Goal: Information Seeking & Learning: Learn about a topic

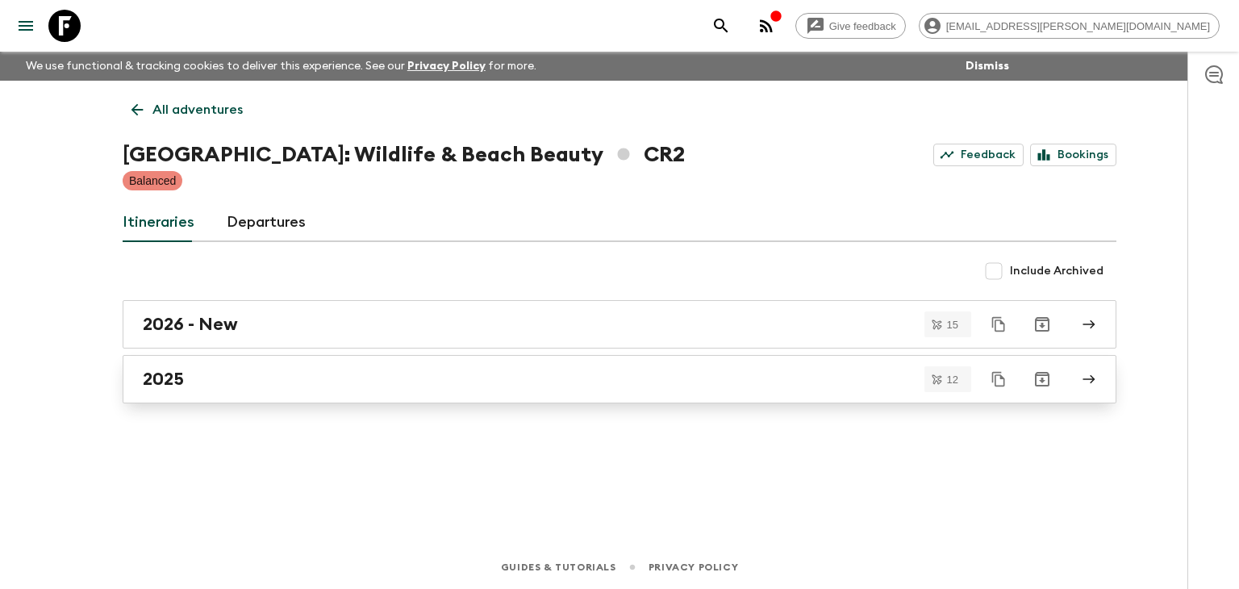
click at [161, 382] on h2 "2025" at bounding box center [163, 379] width 41 height 21
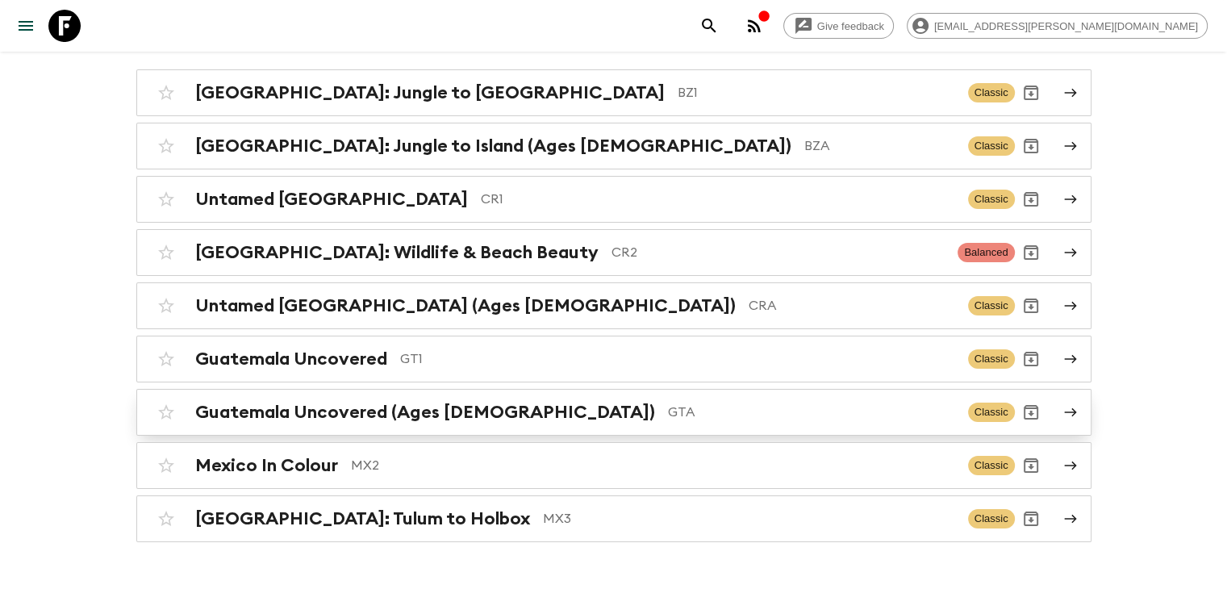
scroll to position [206, 0]
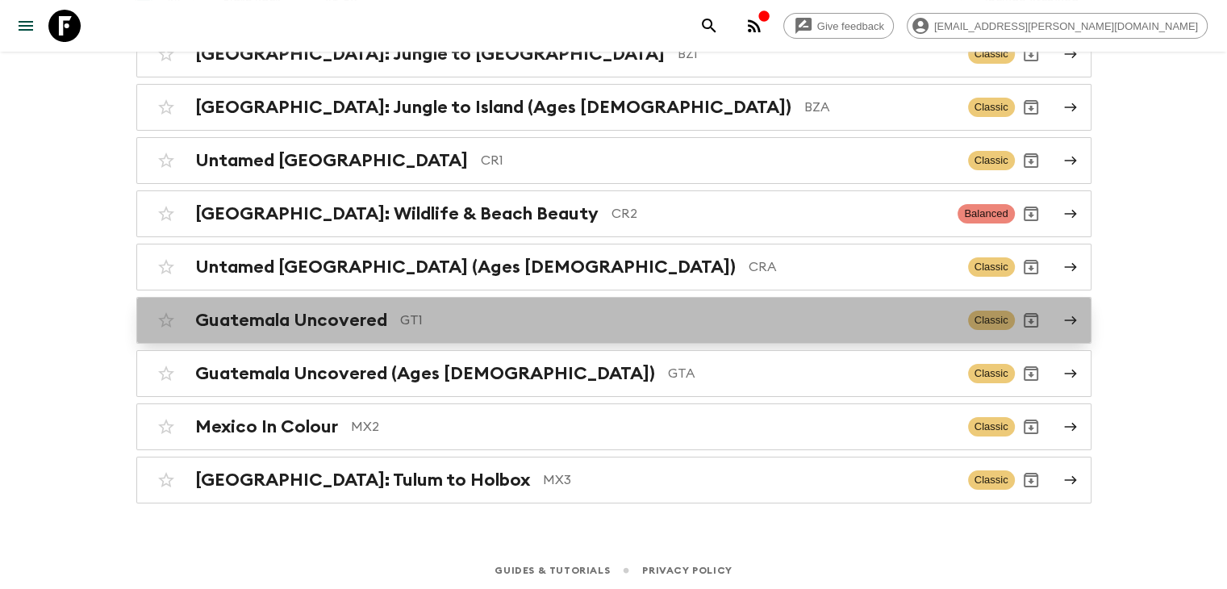
click at [336, 323] on h2 "Guatemala Uncovered" at bounding box center [291, 320] width 192 height 21
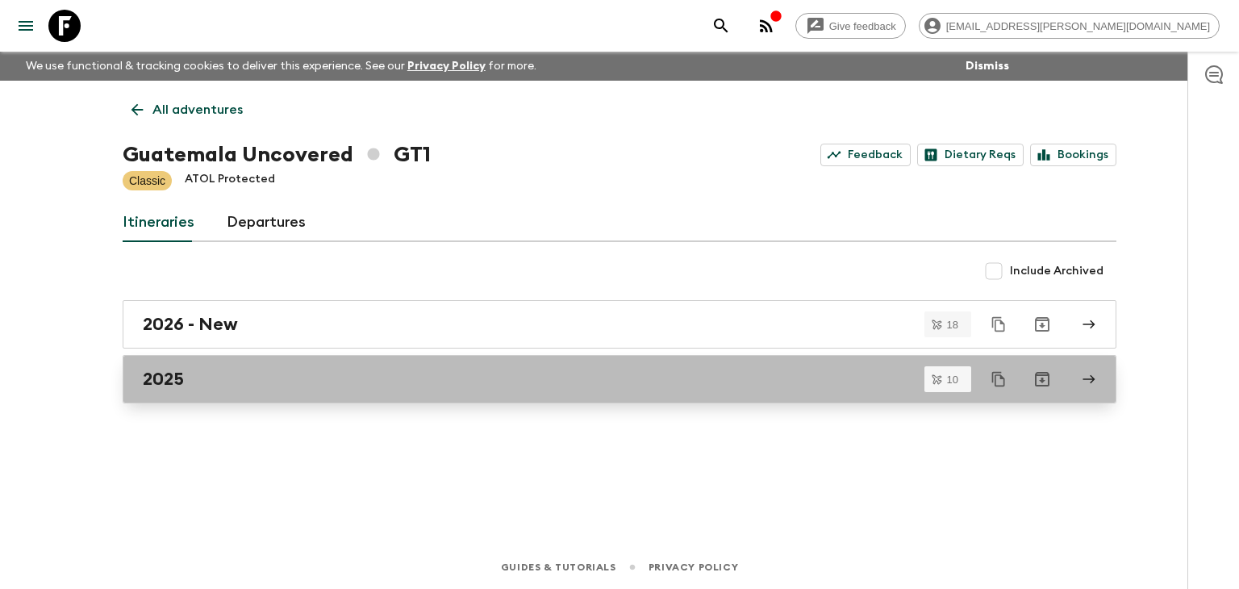
click at [236, 375] on div "2025" at bounding box center [604, 379] width 923 height 21
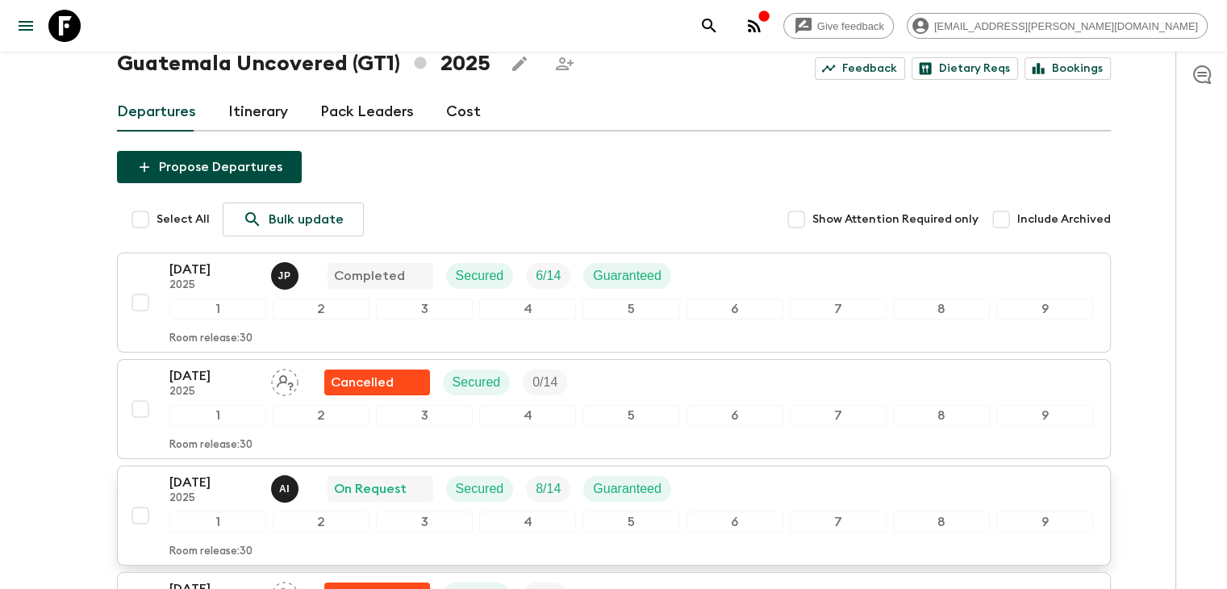
scroll to position [161, 0]
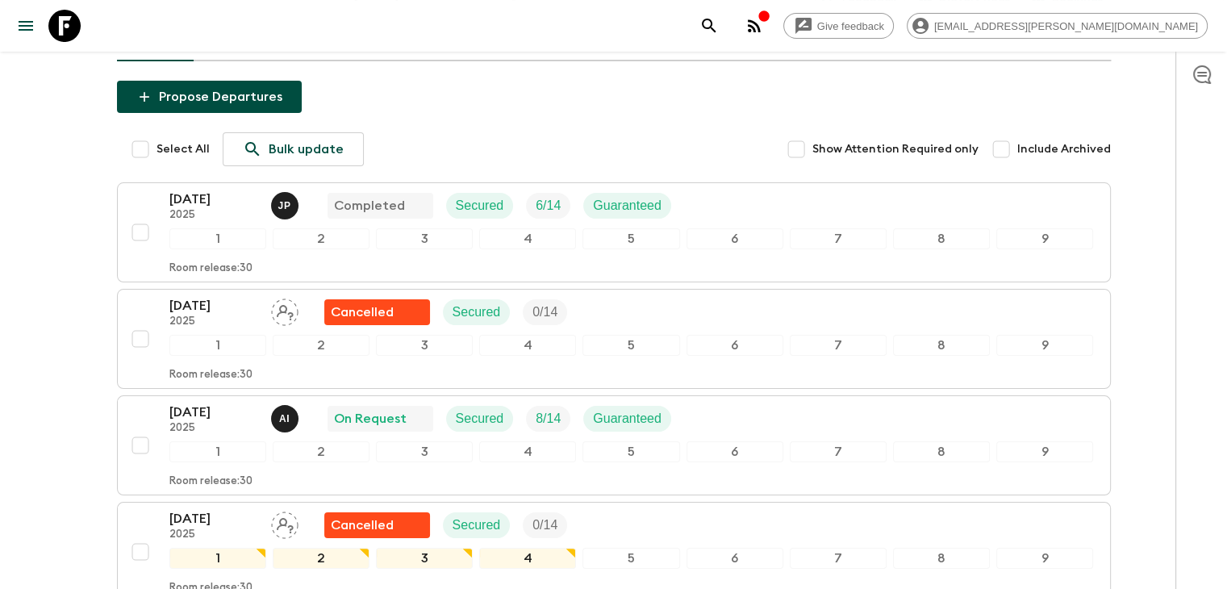
click at [202, 406] on p "18 Oct 2025" at bounding box center [213, 412] width 89 height 19
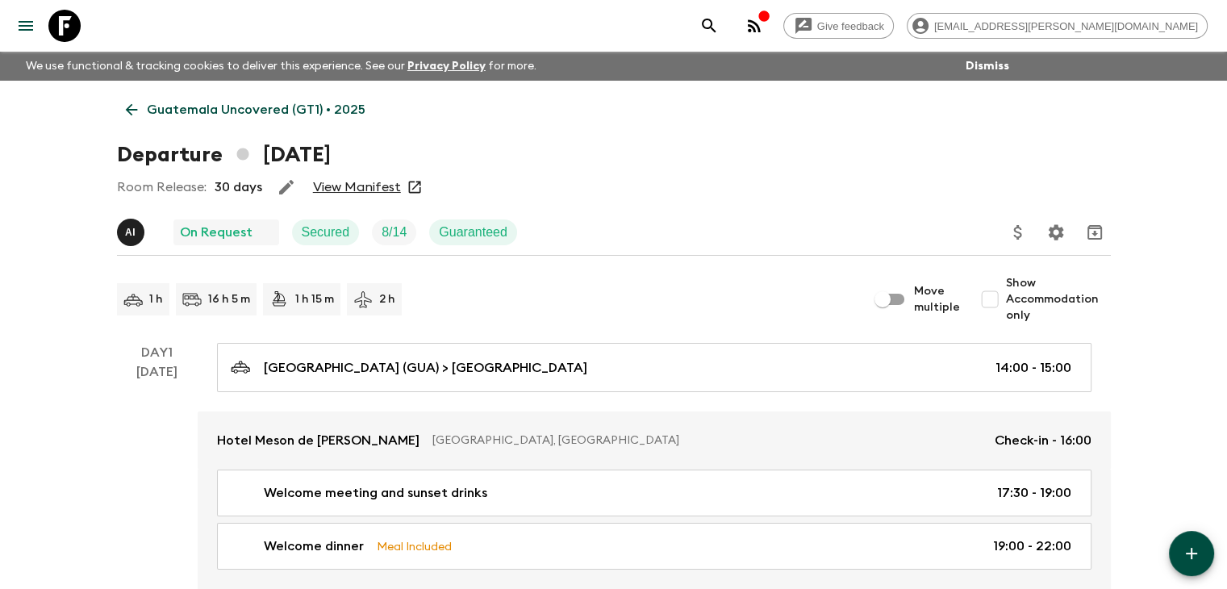
click at [380, 187] on link "View Manifest" at bounding box center [357, 187] width 88 height 16
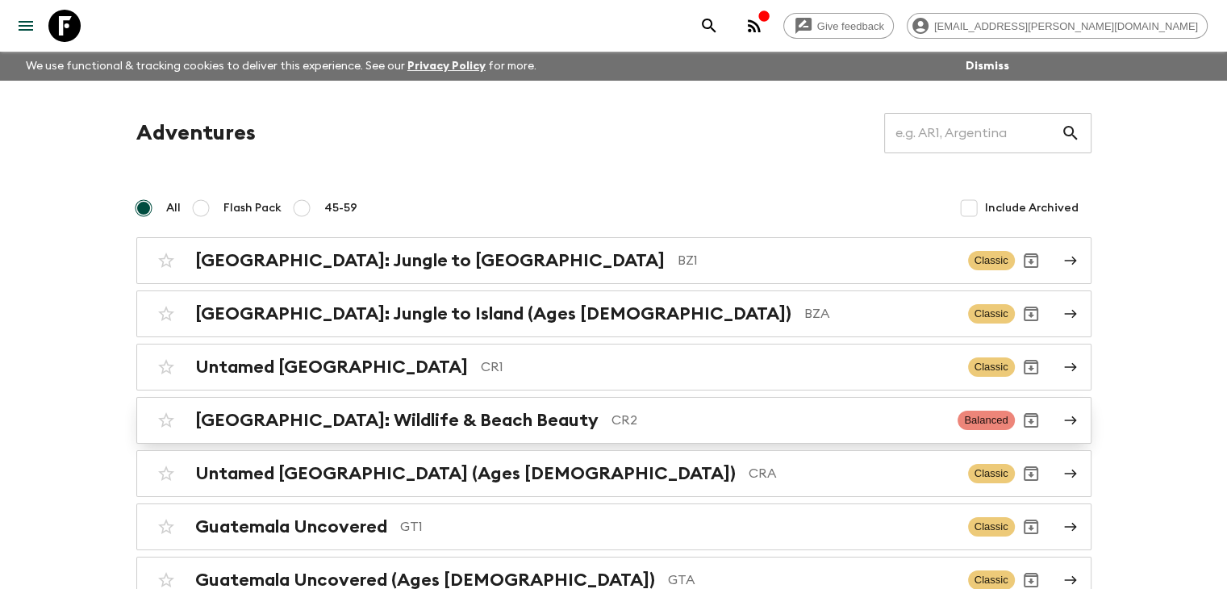
click at [469, 423] on h2 "Costa Rica: Wildlife & Beach Beauty" at bounding box center [396, 420] width 403 height 21
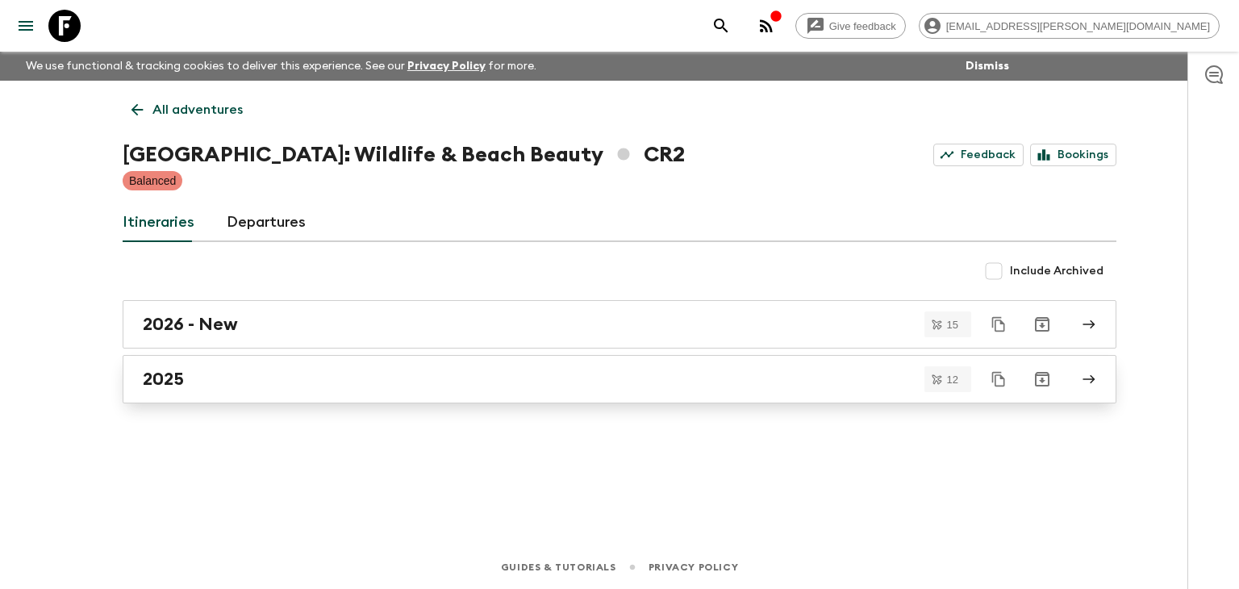
click at [211, 367] on link "2025" at bounding box center [620, 379] width 994 height 48
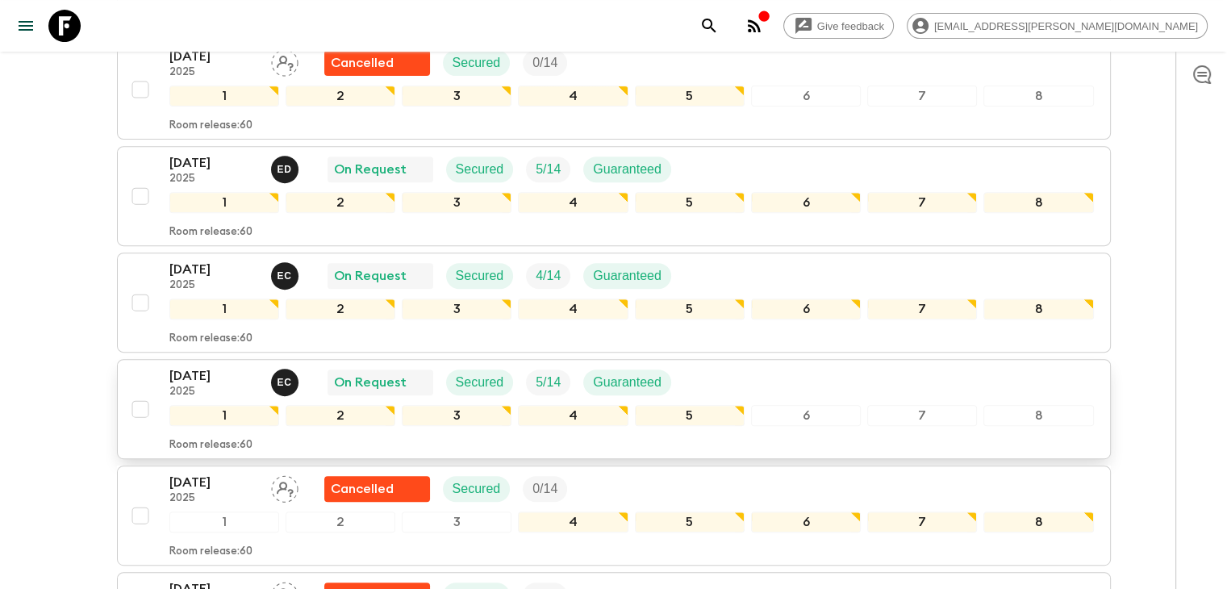
scroll to position [726, 0]
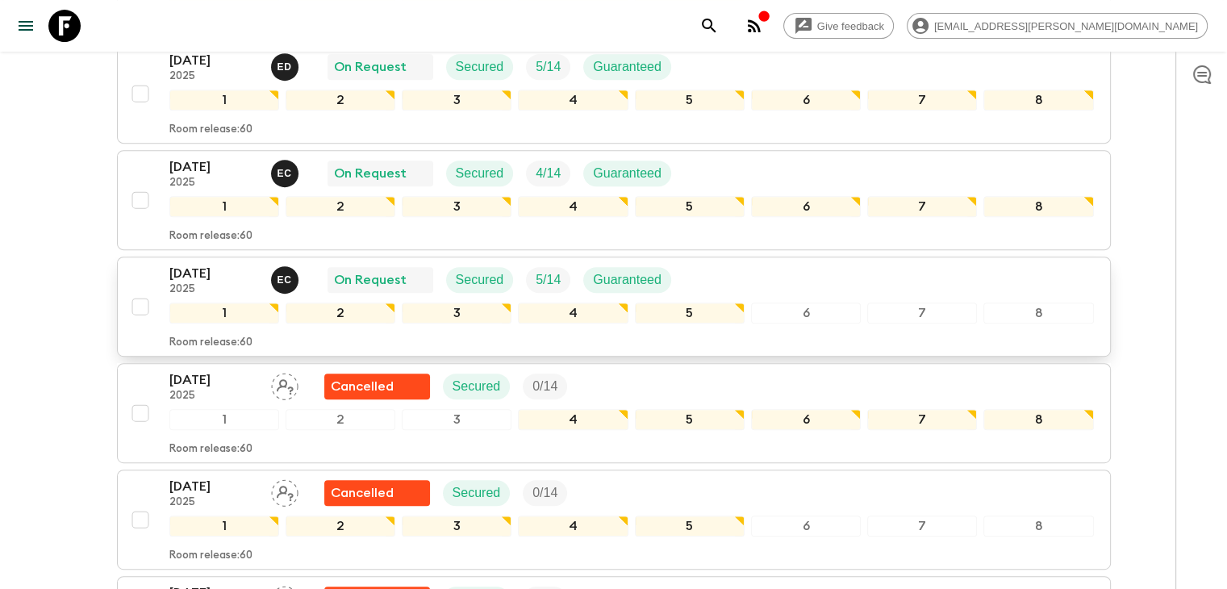
click at [202, 272] on p "05 Dec 2025" at bounding box center [213, 273] width 89 height 19
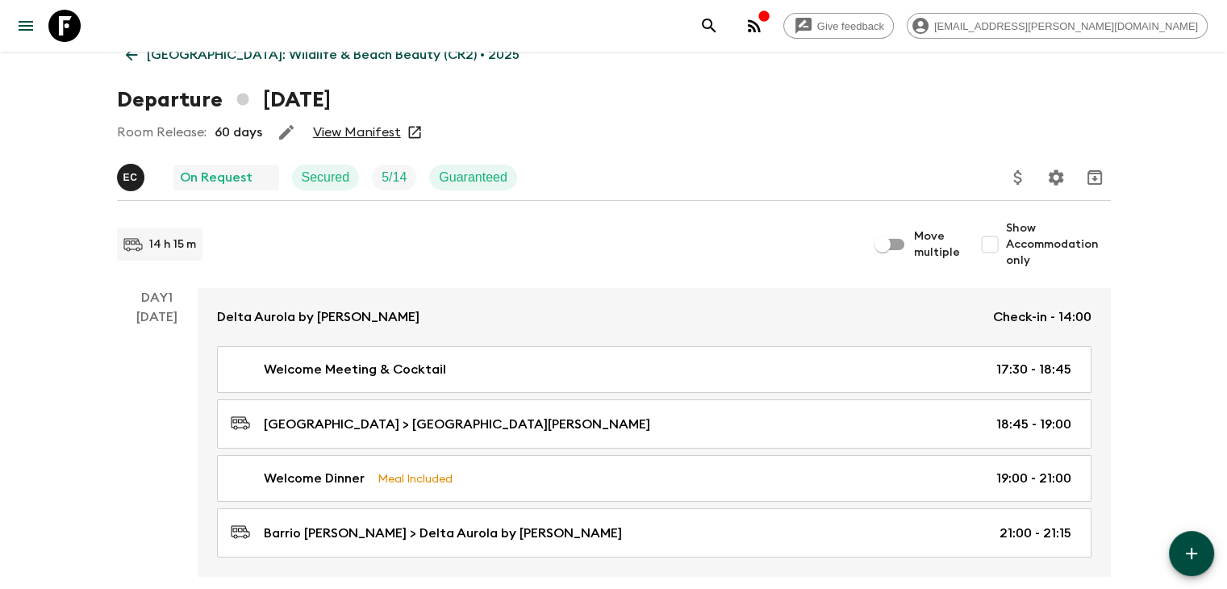
scroll to position [81, 0]
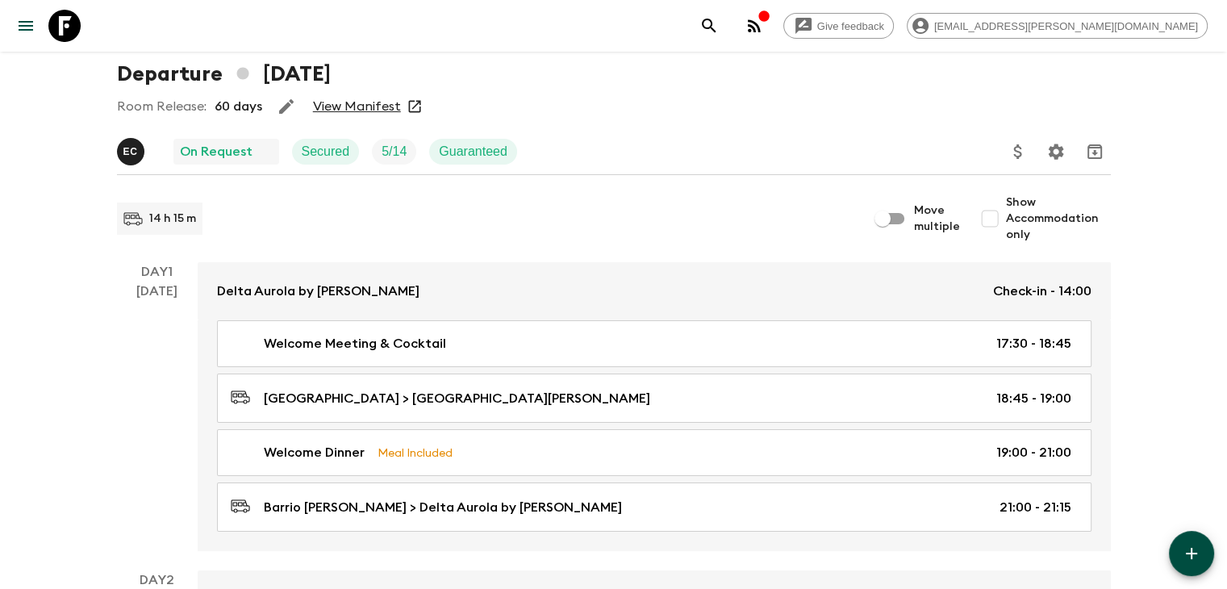
click at [361, 104] on link "View Manifest" at bounding box center [357, 106] width 88 height 16
click at [994, 218] on input "Show Accommodation only" at bounding box center [990, 218] width 32 height 32
checkbox input "true"
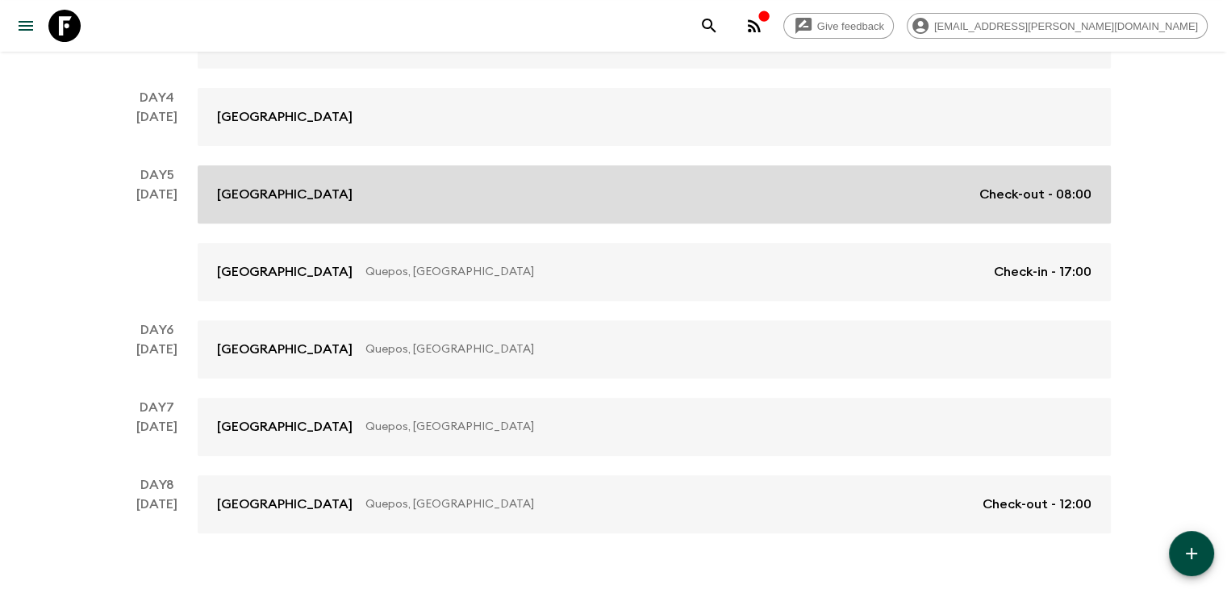
scroll to position [598, 0]
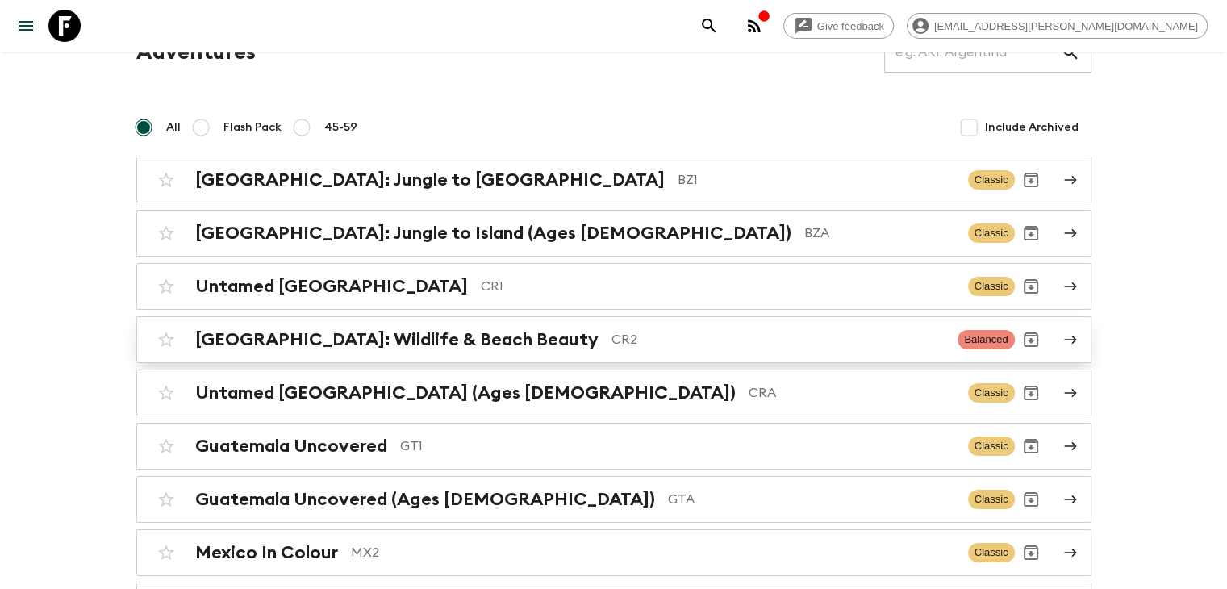
scroll to position [161, 0]
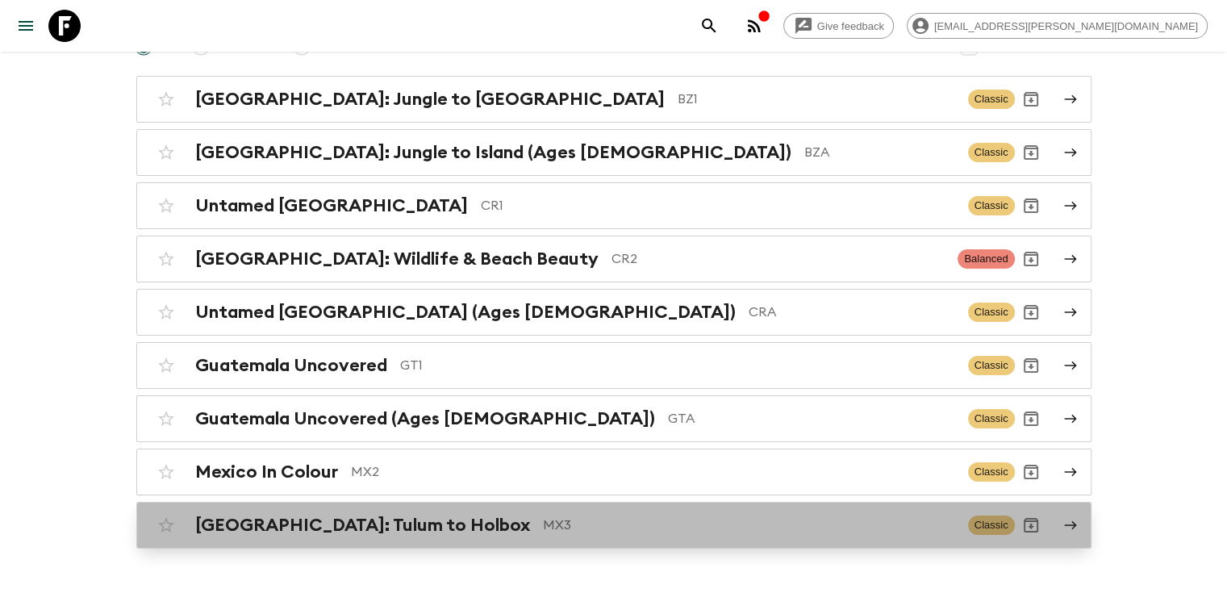
click at [389, 525] on h2 "Mexico: Tulum to Holbox" at bounding box center [362, 525] width 335 height 21
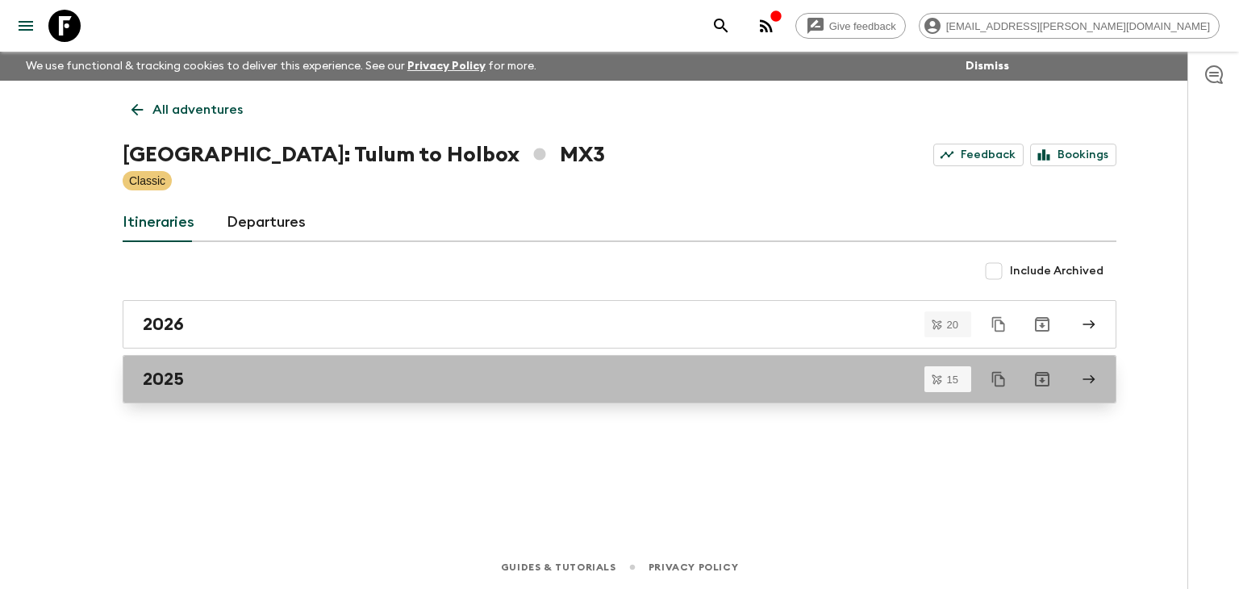
click at [181, 383] on h2 "2025" at bounding box center [163, 379] width 41 height 21
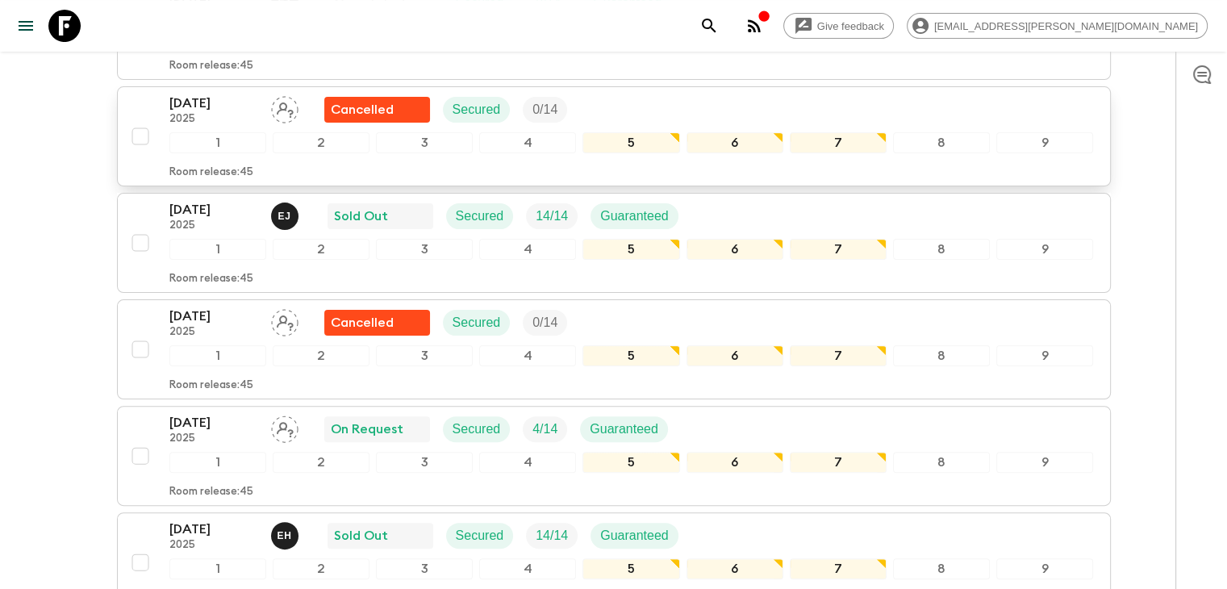
scroll to position [403, 0]
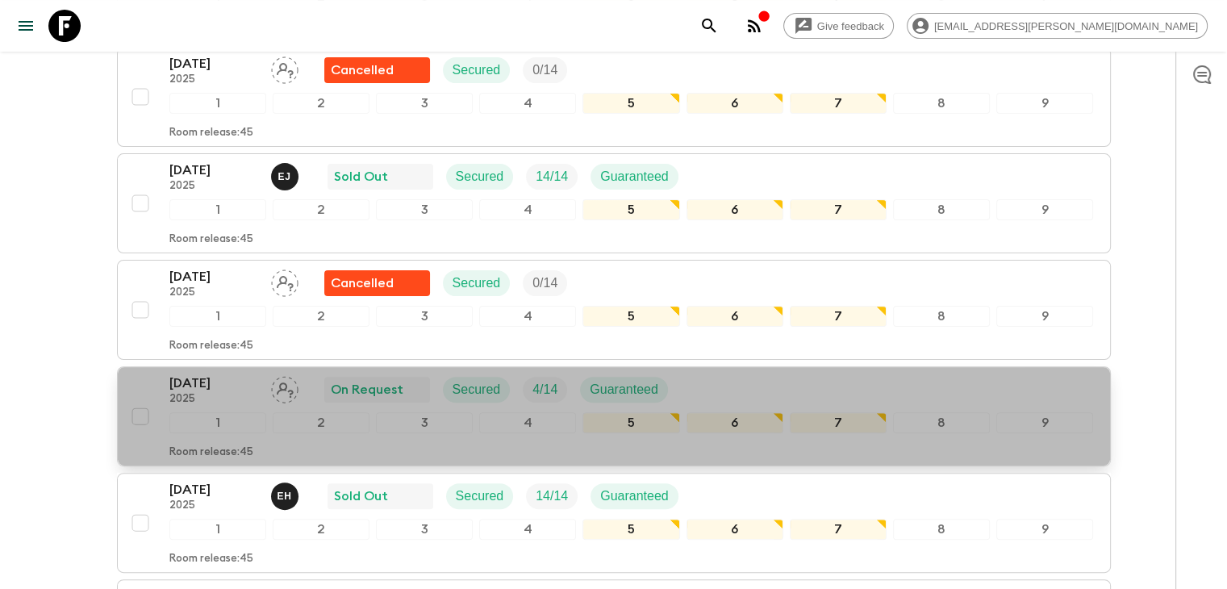
click at [206, 384] on p "20 Nov 2025" at bounding box center [213, 382] width 89 height 19
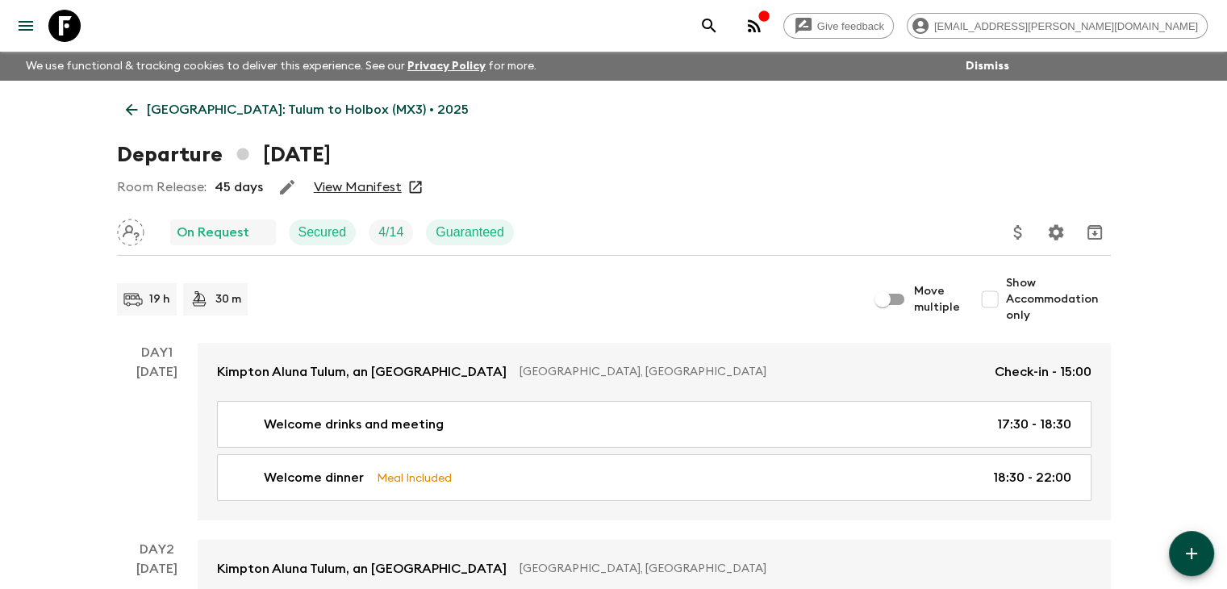
click at [371, 188] on link "View Manifest" at bounding box center [358, 187] width 88 height 16
click at [998, 301] on input "Show Accommodation only" at bounding box center [990, 299] width 32 height 32
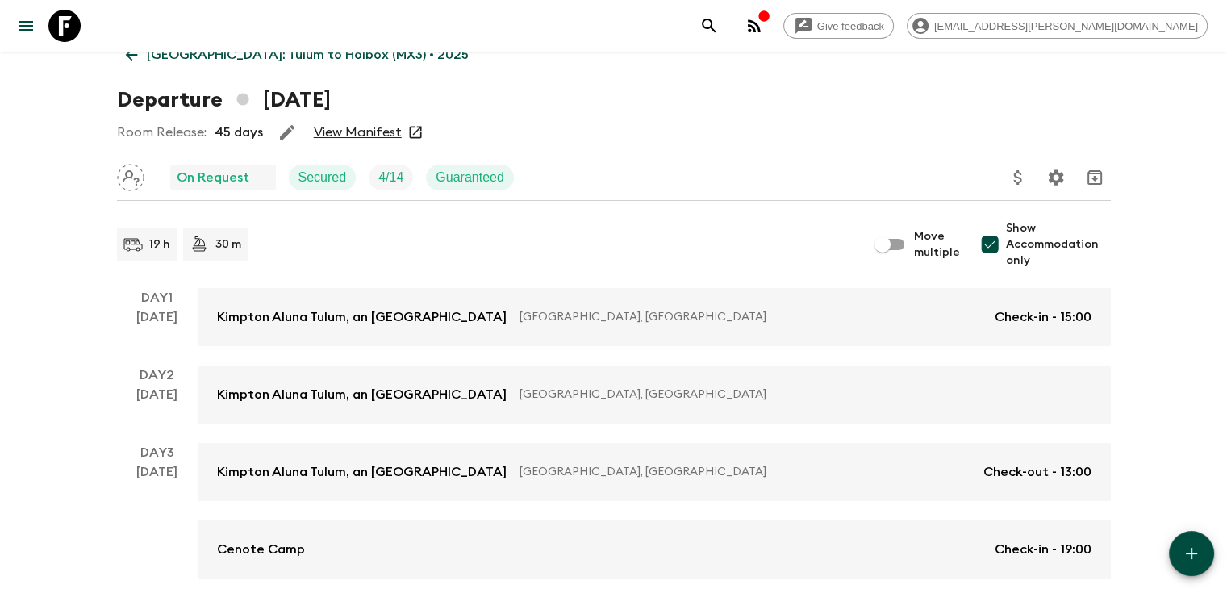
scroll to position [161, 0]
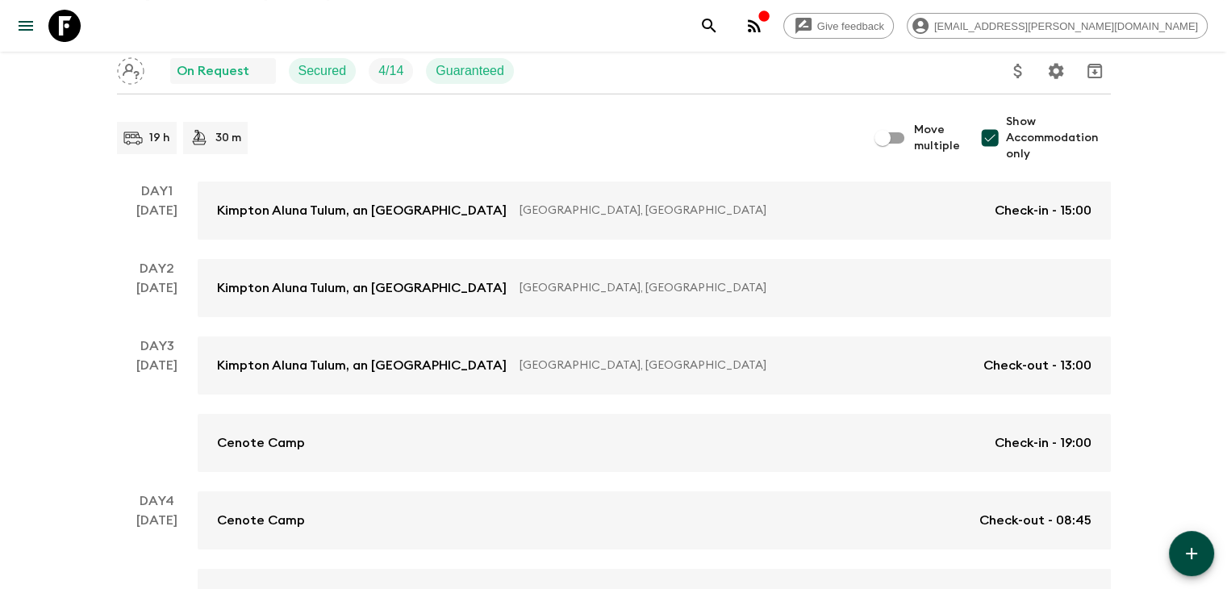
drag, startPoint x: 994, startPoint y: 143, endPoint x: 558, endPoint y: 38, distance: 448.0
click at [992, 143] on input "Show Accommodation only" at bounding box center [990, 138] width 32 height 32
checkbox input "false"
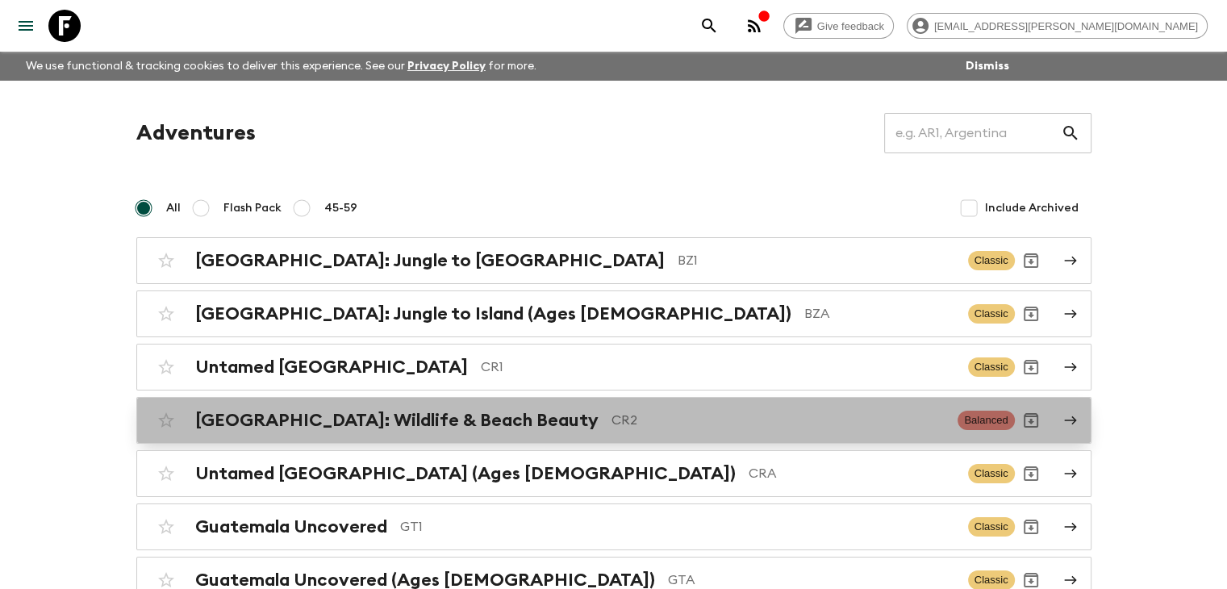
click at [494, 419] on h2 "Costa Rica: Wildlife & Beach Beauty" at bounding box center [396, 420] width 403 height 21
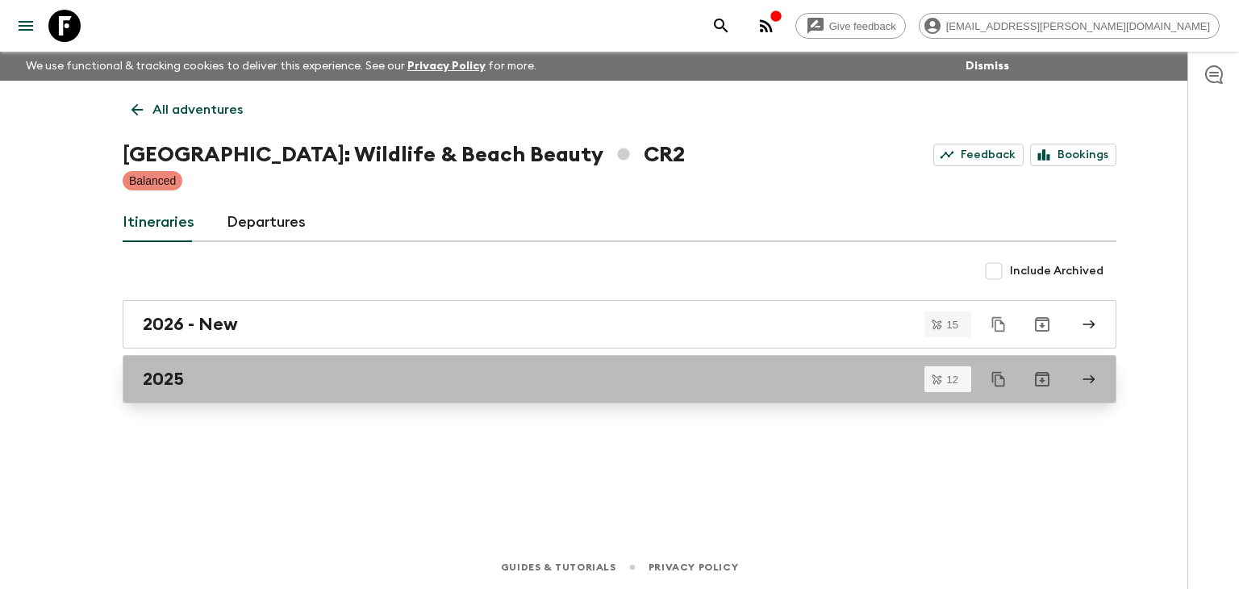
click at [198, 377] on div "2025" at bounding box center [604, 379] width 923 height 21
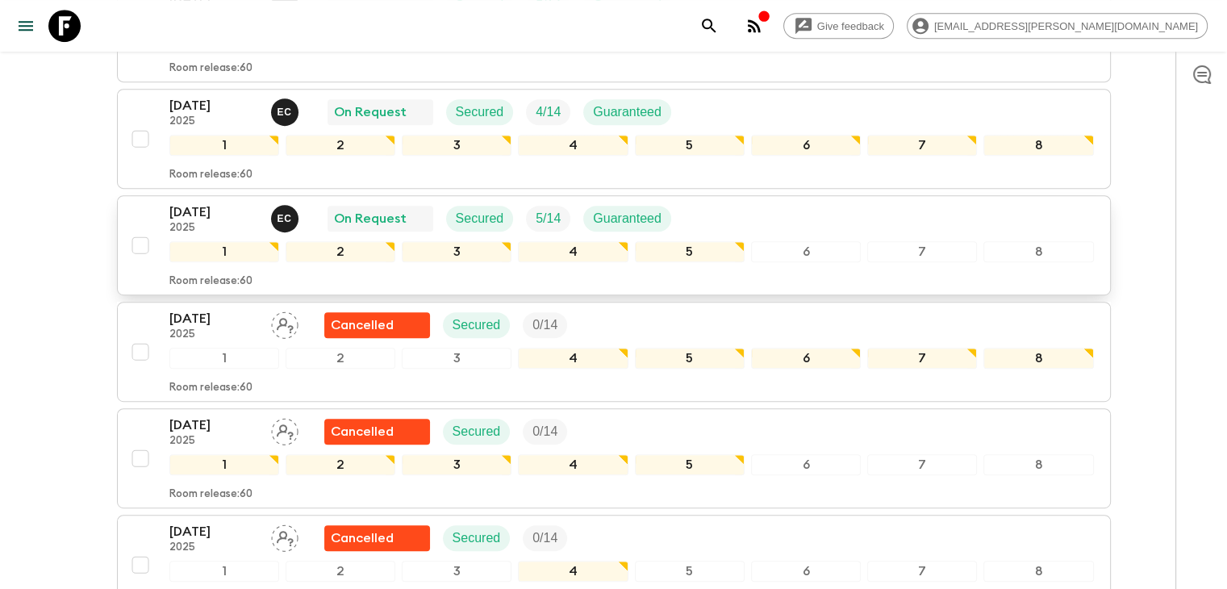
scroll to position [761, 0]
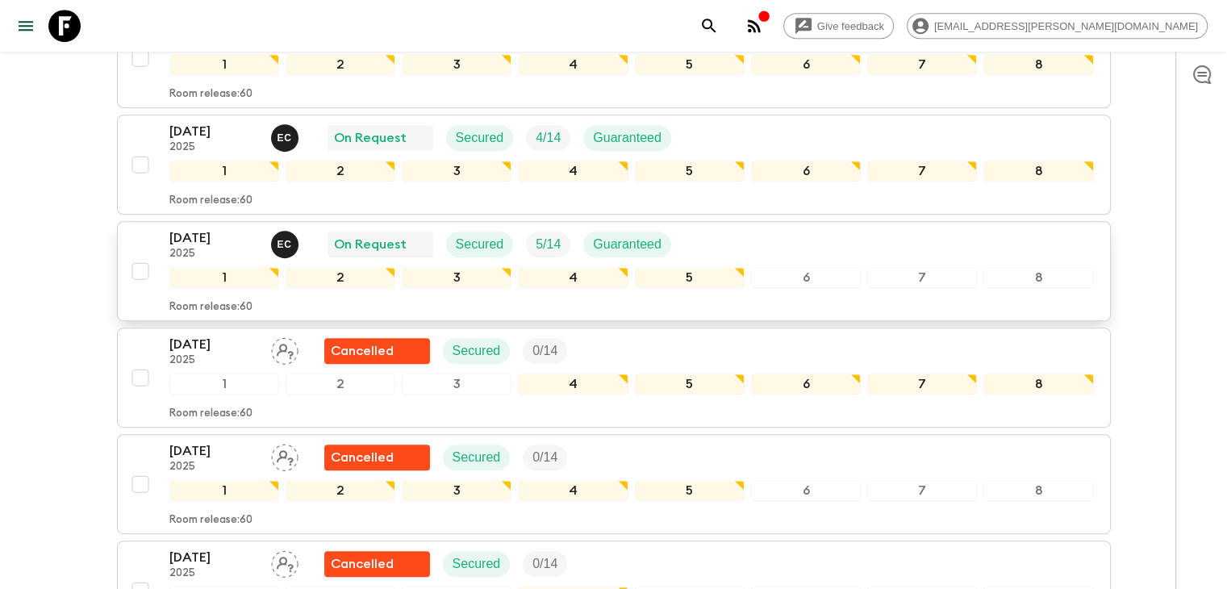
click at [194, 232] on p "05 Dec 2025" at bounding box center [213, 237] width 89 height 19
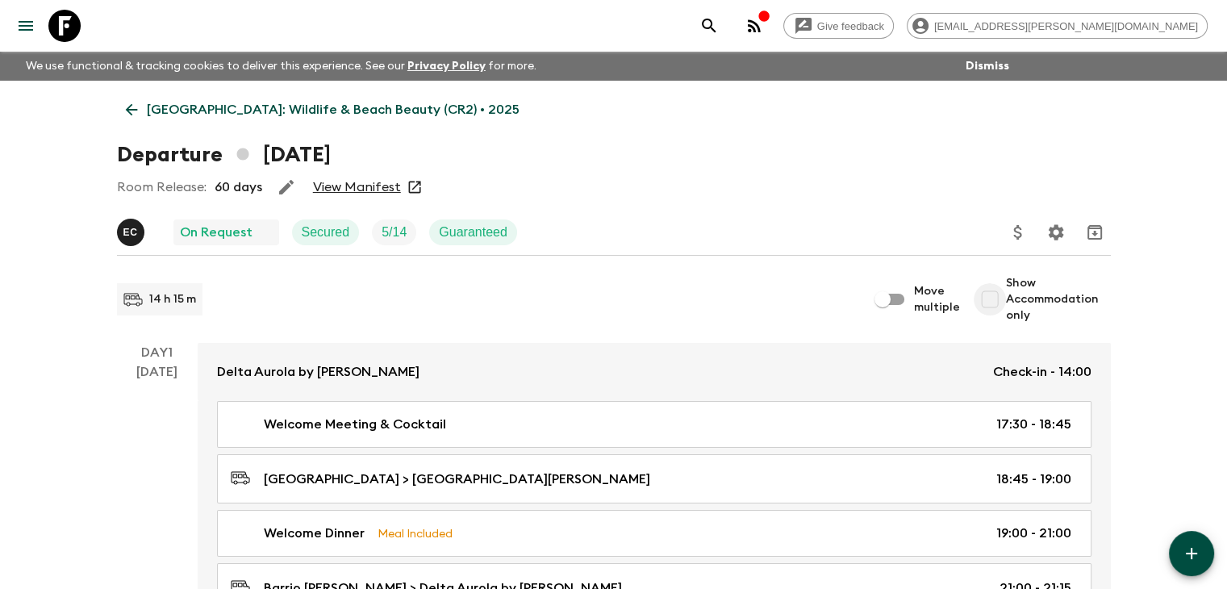
click at [995, 301] on input "Show Accommodation only" at bounding box center [990, 299] width 32 height 32
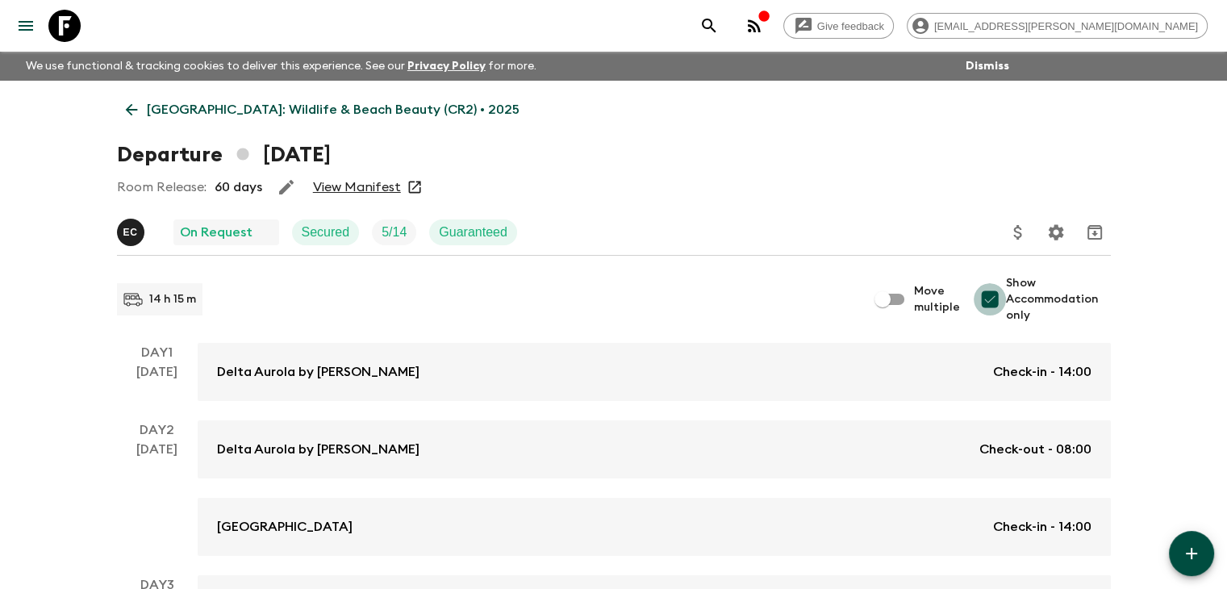
click at [1001, 298] on input "Show Accommodation only" at bounding box center [990, 299] width 32 height 32
checkbox input "false"
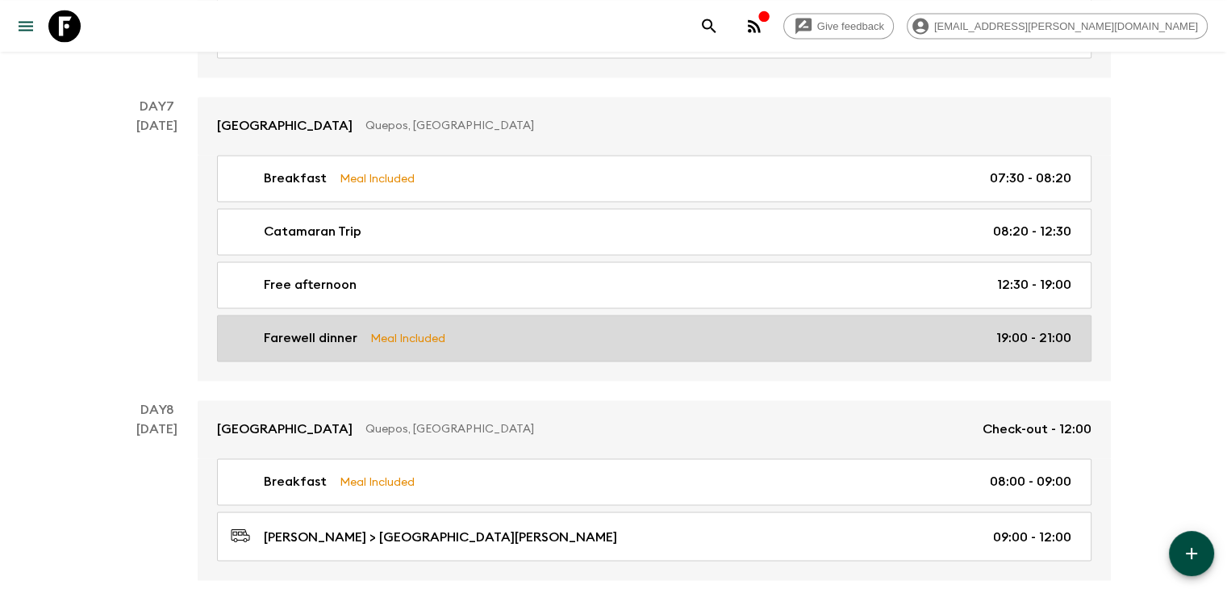
scroll to position [2617, 0]
